Goal: Task Accomplishment & Management: Use online tool/utility

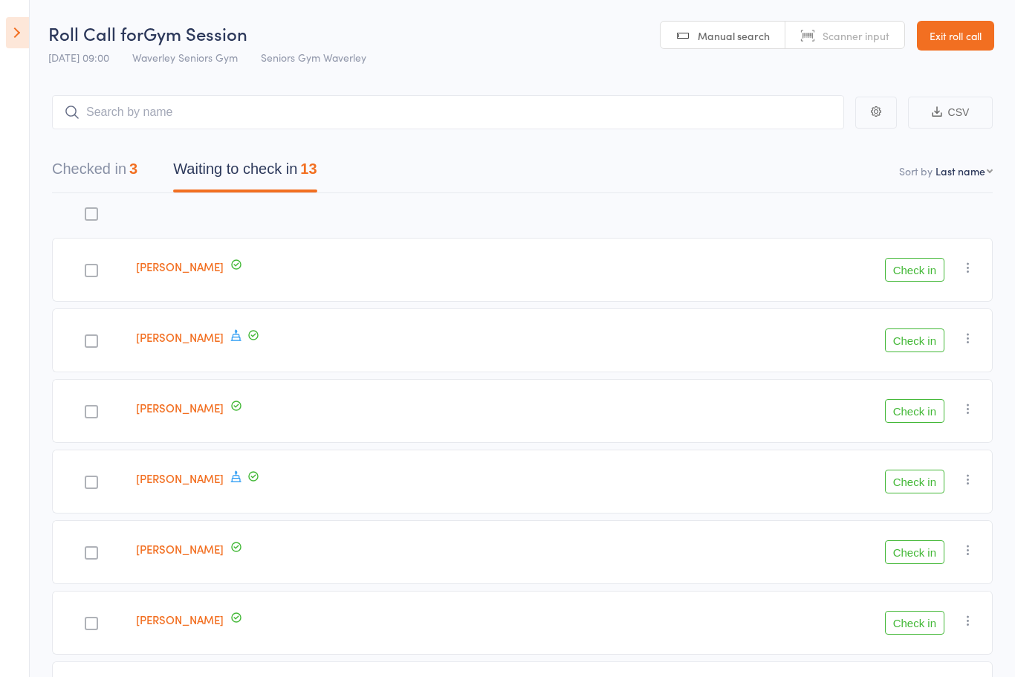
click at [407, 655] on div "Irene Jackson" at bounding box center [389, 623] width 519 height 64
click at [1, 32] on aside "Events for 12 Aug, 2025 12 Aug, 2025 August 2025 Sun Mon Tue Wed Thu Fri Sat 31…" at bounding box center [15, 338] width 30 height 677
click at [20, 40] on icon at bounding box center [17, 32] width 23 height 31
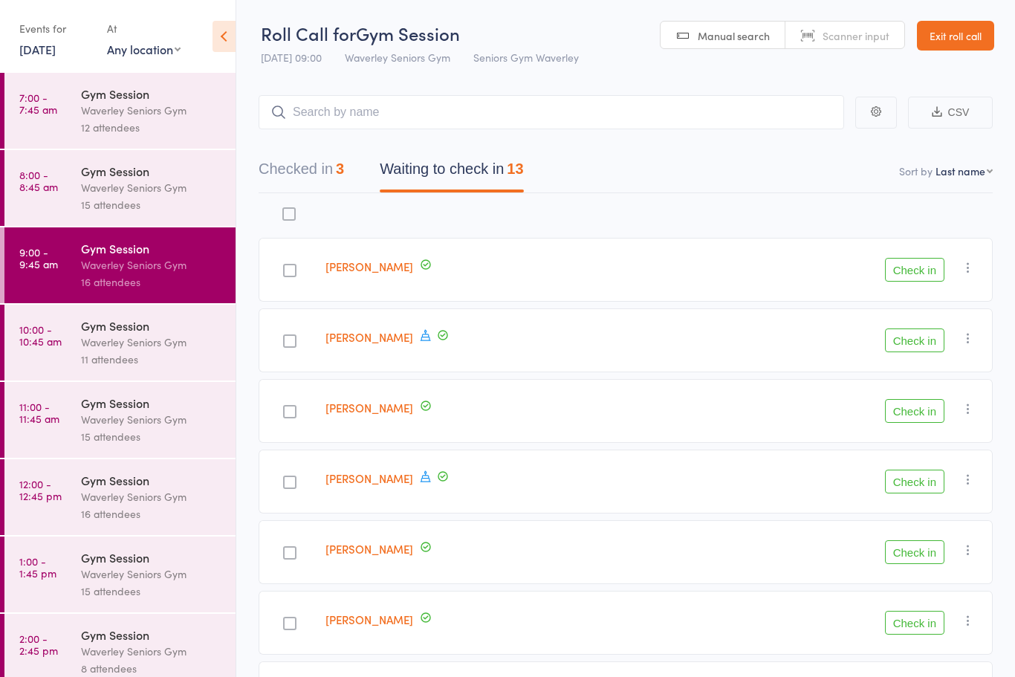
click at [36, 338] on time "10:00 - 10:45 am" at bounding box center [40, 335] width 42 height 24
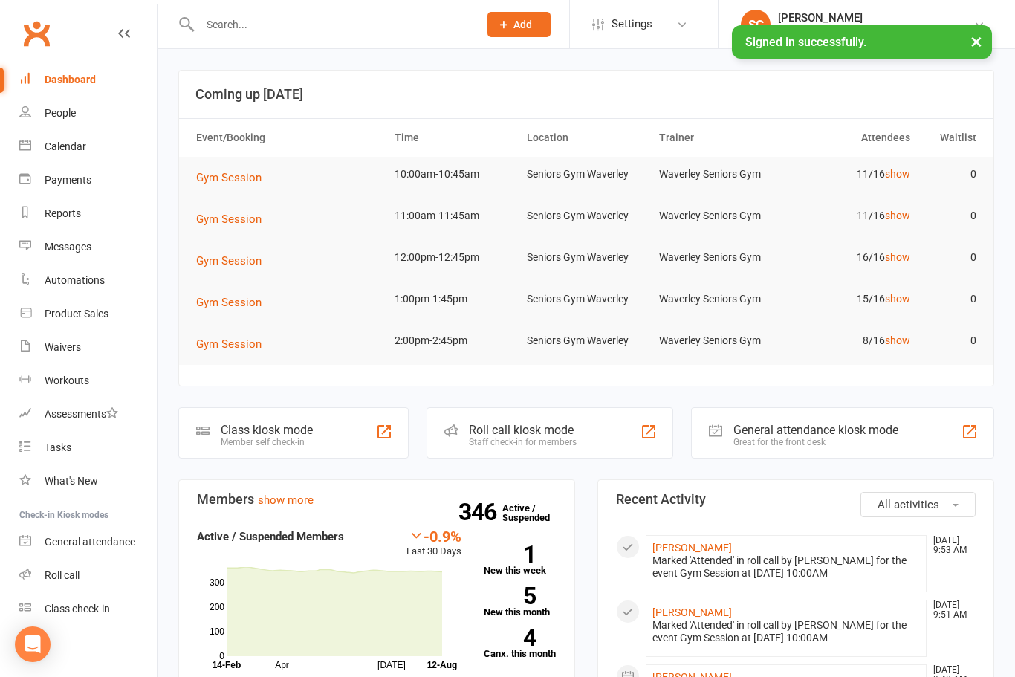
click at [54, 441] on div "Tasks" at bounding box center [58, 447] width 27 height 12
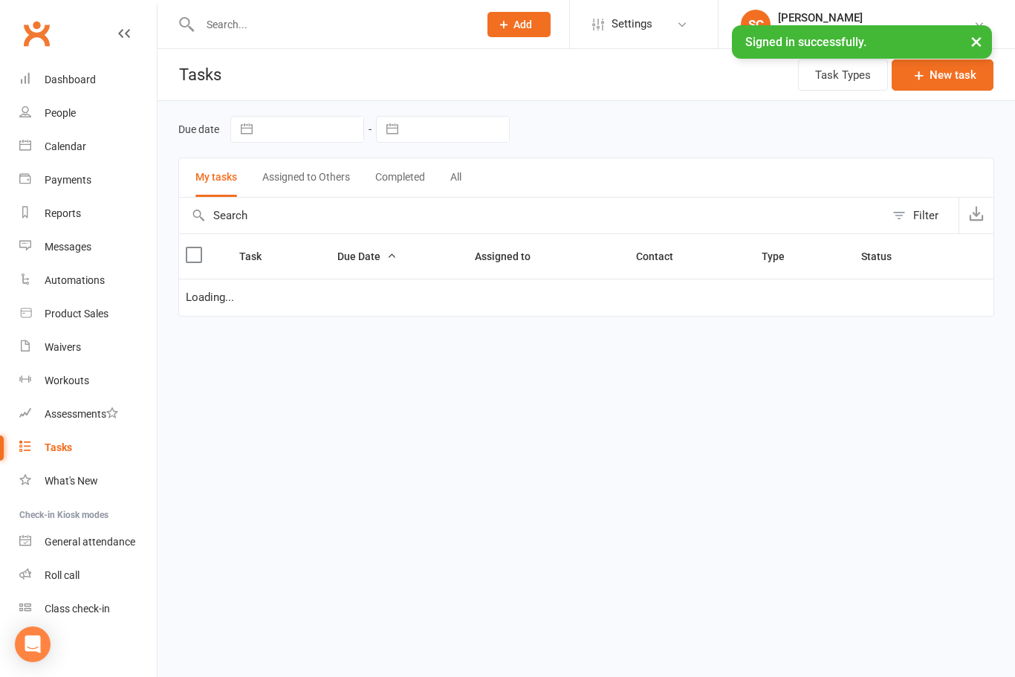
click at [65, 582] on link "Roll call" at bounding box center [87, 575] width 137 height 33
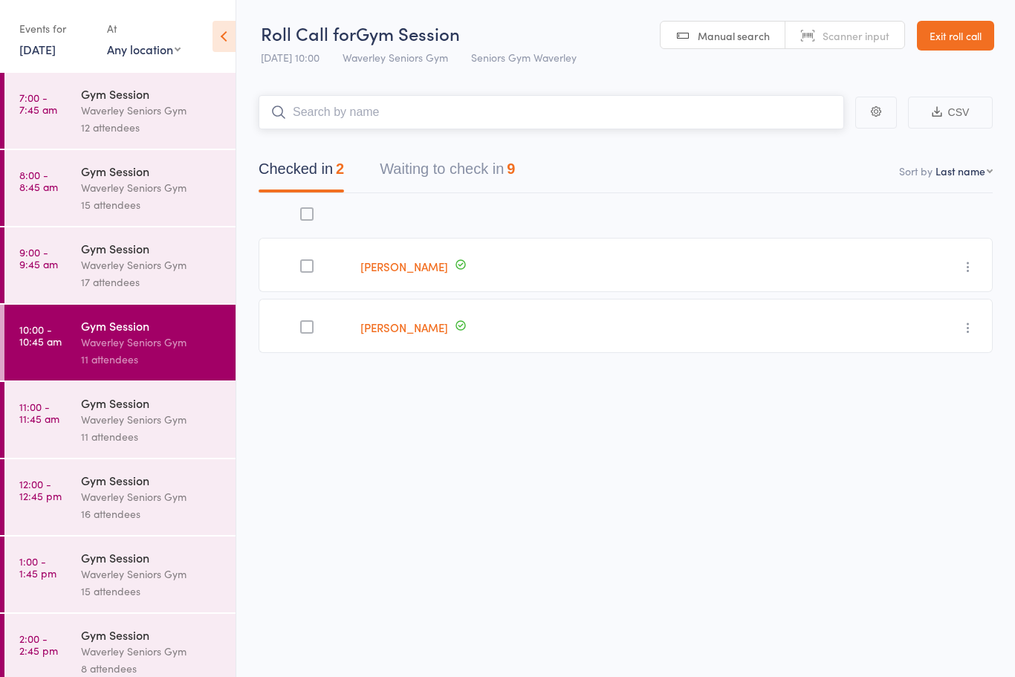
click at [460, 168] on button "Waiting to check in 9" at bounding box center [447, 172] width 135 height 39
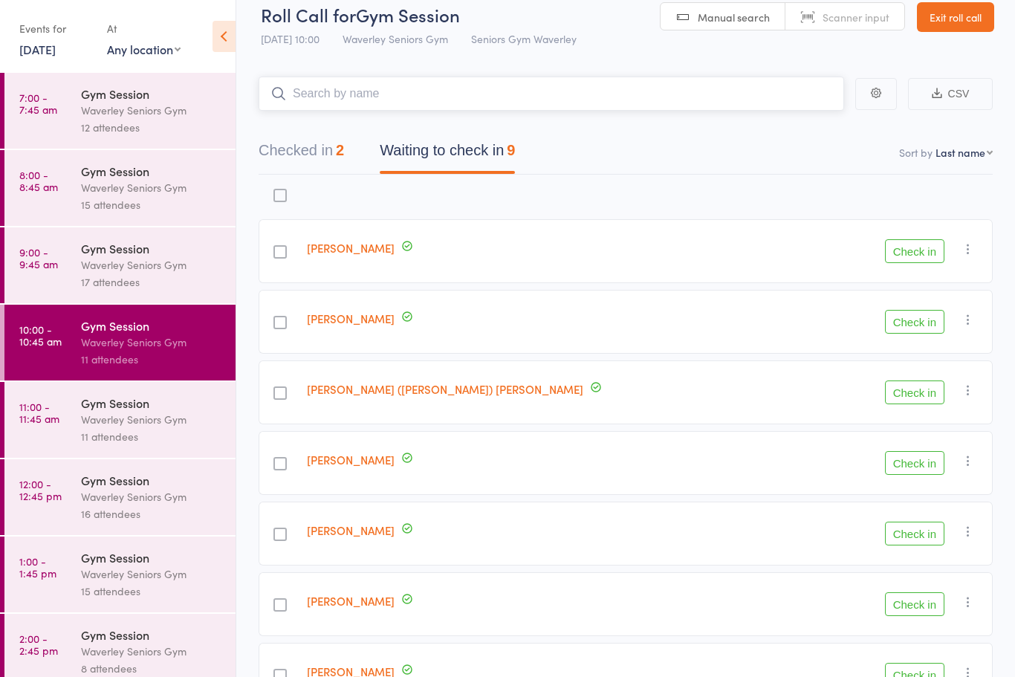
scroll to position [22, 0]
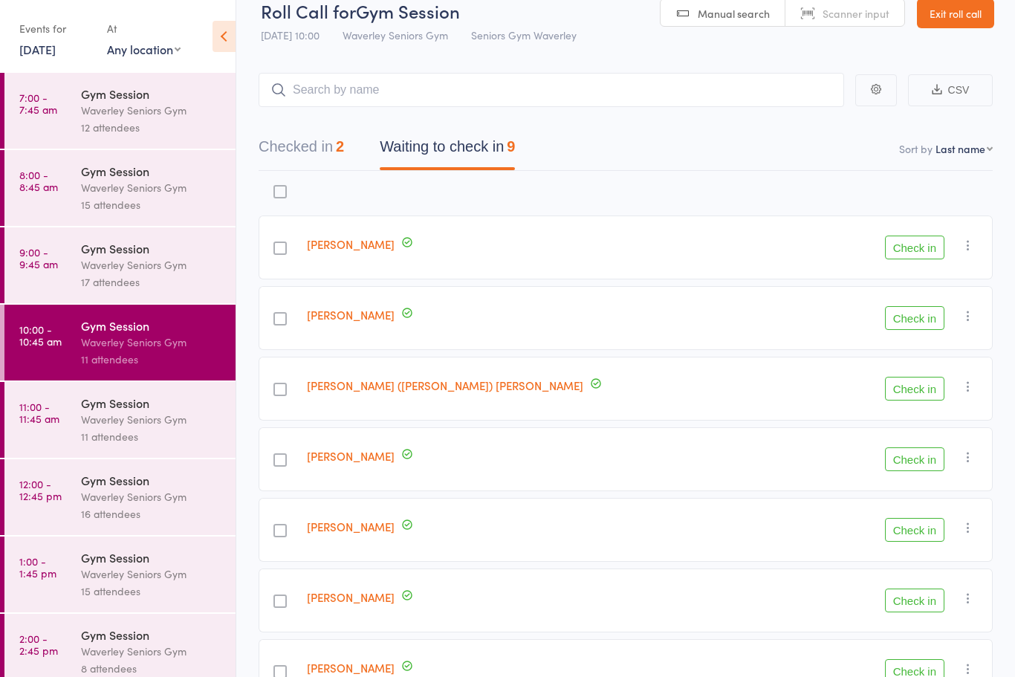
click at [914, 554] on div "Check in Check in Send message Add Note Add Task Add Flag Remove Mark absent" at bounding box center [898, 530] width 187 height 64
click at [919, 542] on button "Check in" at bounding box center [914, 530] width 59 height 24
click at [928, 241] on button "Check in" at bounding box center [914, 248] width 59 height 24
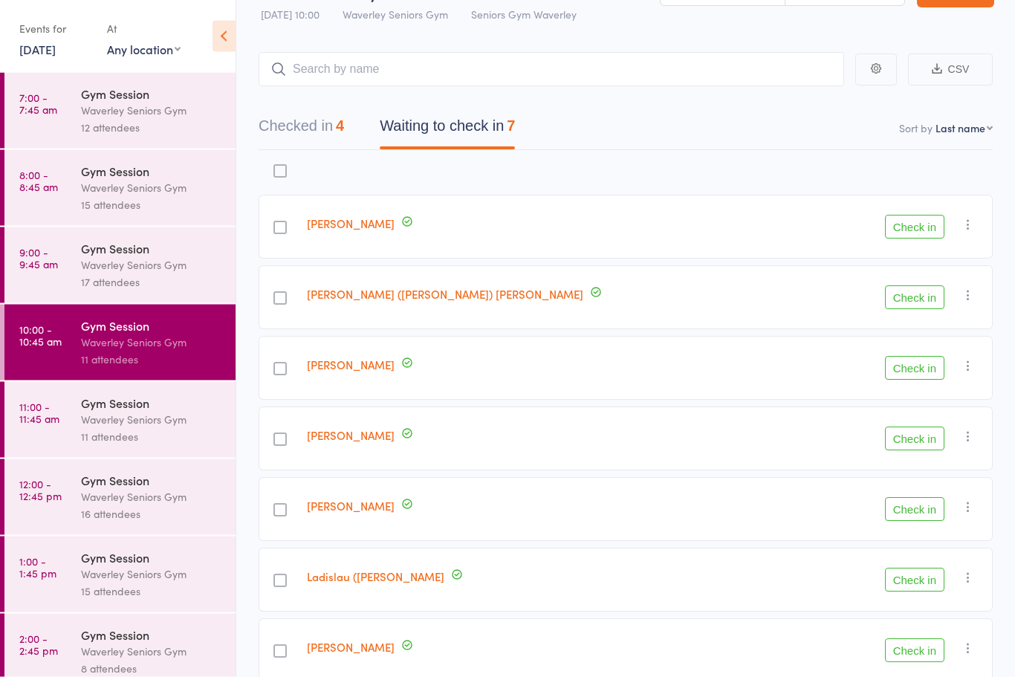
scroll to position [43, 0]
click at [921, 583] on button "Check in" at bounding box center [914, 580] width 59 height 24
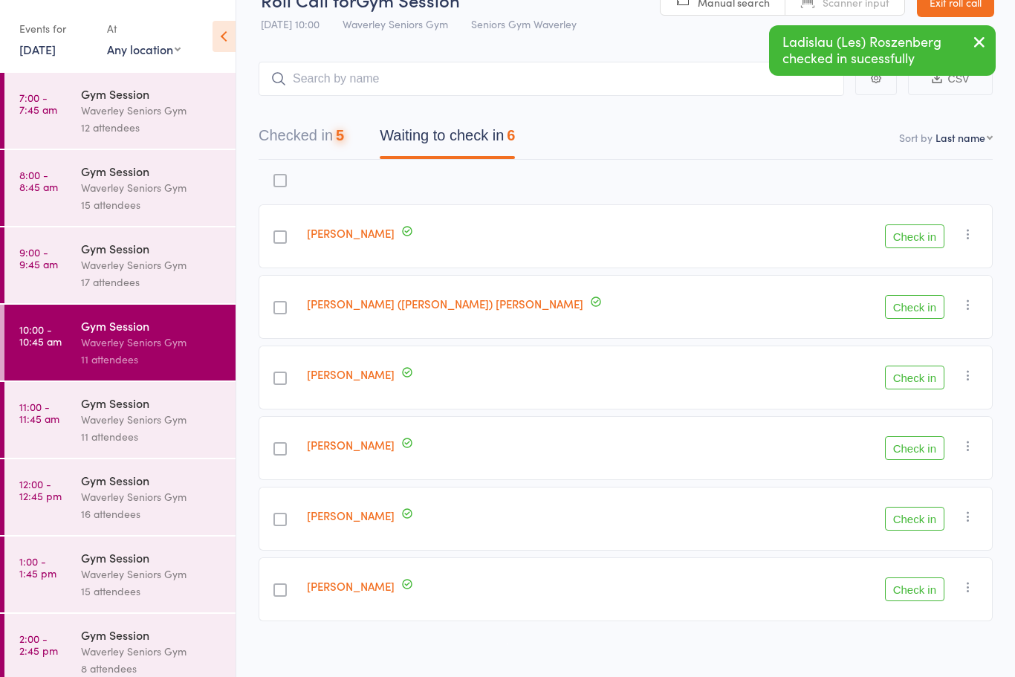
scroll to position [46, 0]
